Goal: Task Accomplishment & Management: Complete application form

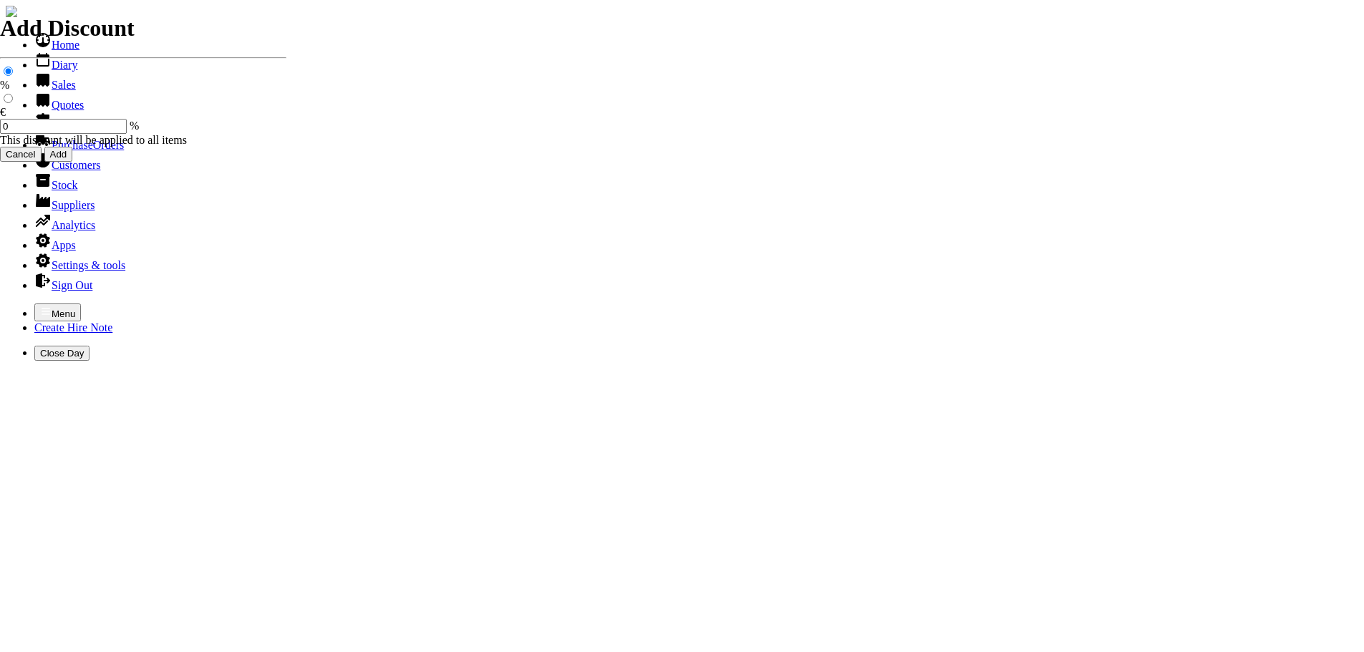
select select "HO"
click at [40, 306] on icon "button" at bounding box center [45, 311] width 11 height 11
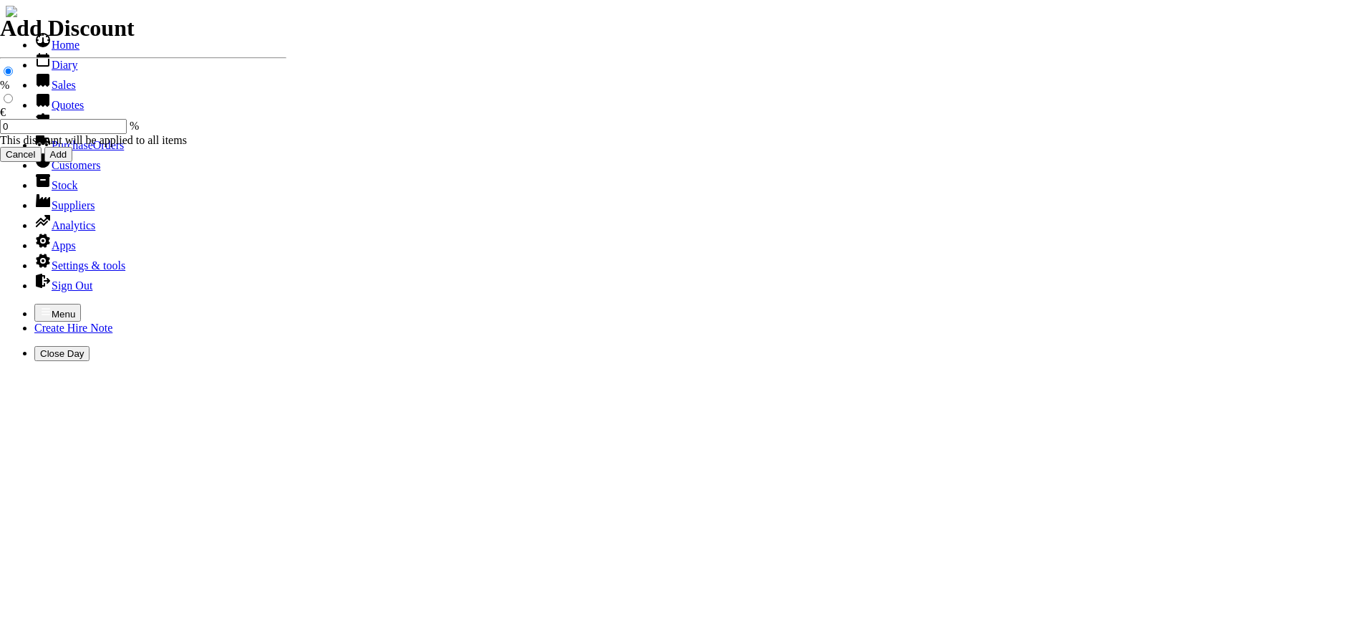
click at [51, 151] on link "PurchaseOrders" at bounding box center [79, 145] width 90 height 12
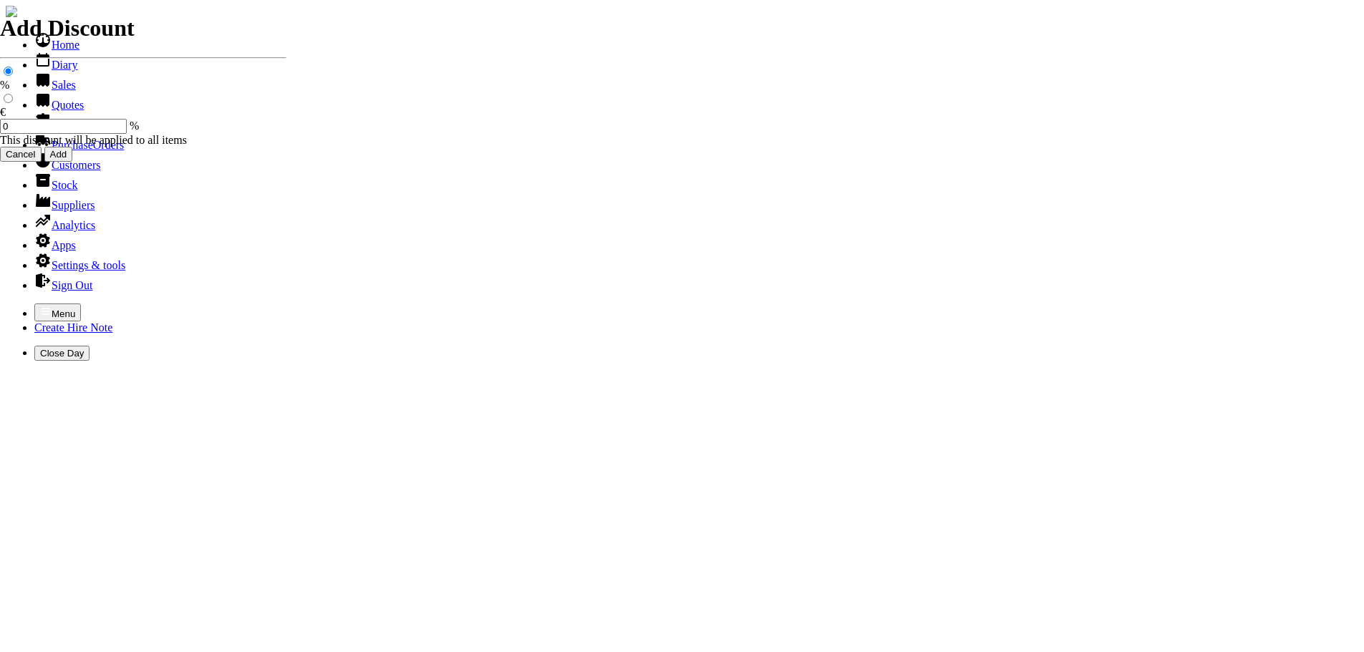
select select "HO"
click at [40, 306] on icon "button" at bounding box center [45, 311] width 11 height 11
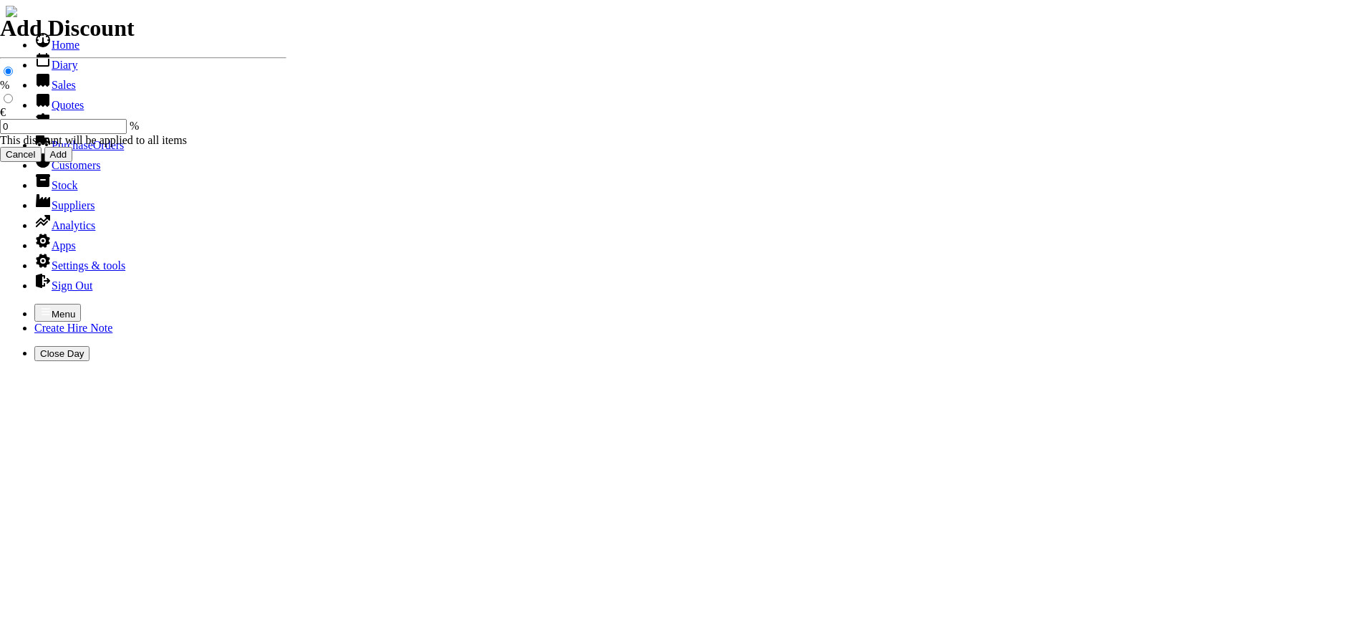
click at [42, 131] on link "Hire Notes" at bounding box center [67, 125] width 67 height 12
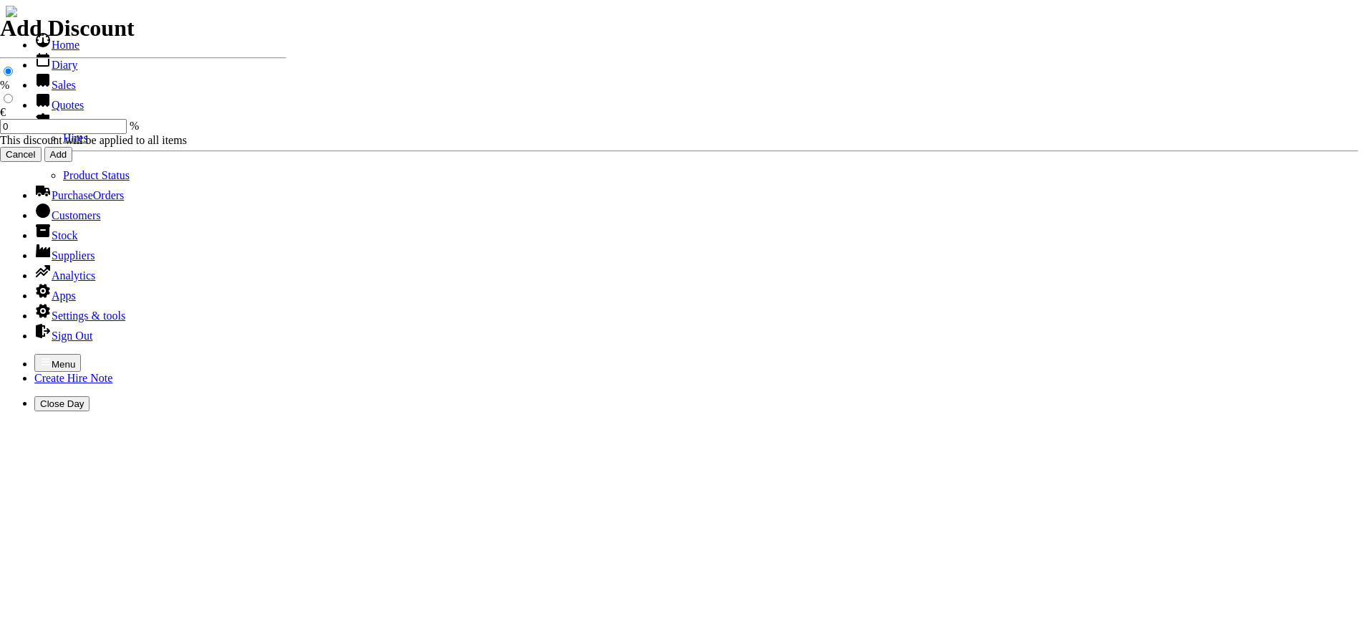
click at [63, 144] on link "Hires" at bounding box center [75, 138] width 25 height 12
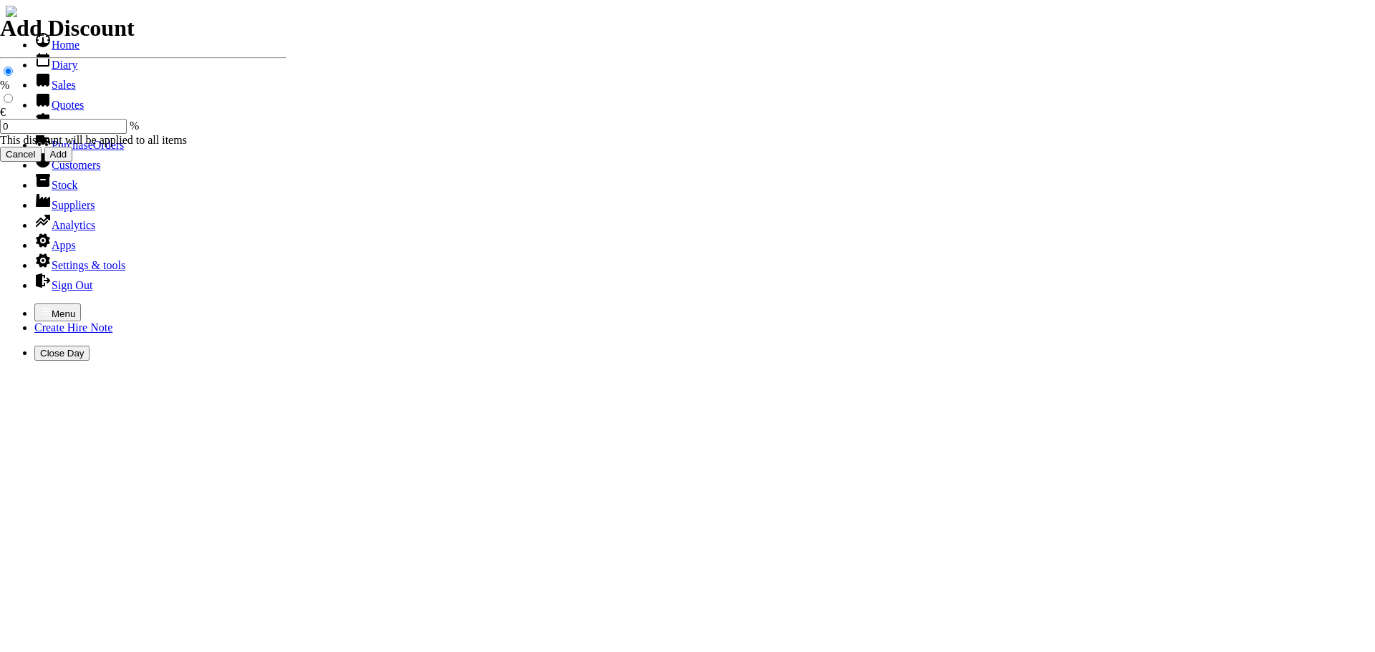
type input "M"
